Goal: Navigation & Orientation: Find specific page/section

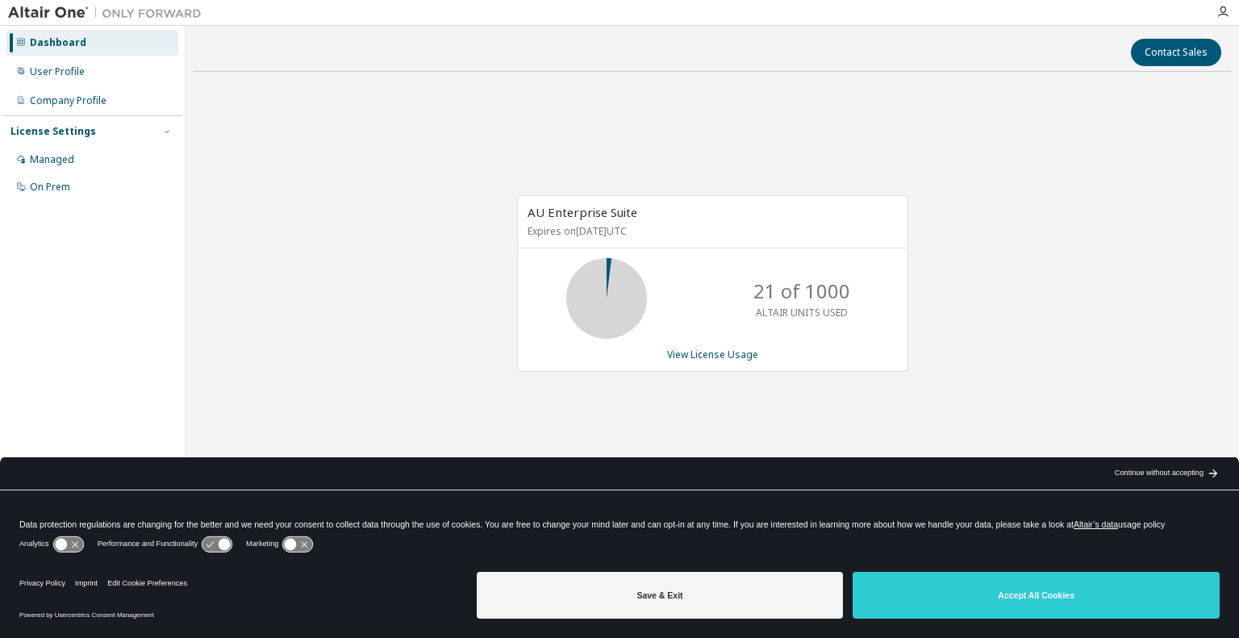
click at [1189, 479] on div "Continue without accepting" at bounding box center [1158, 473] width 89 height 13
